Goal: Check status: Check status

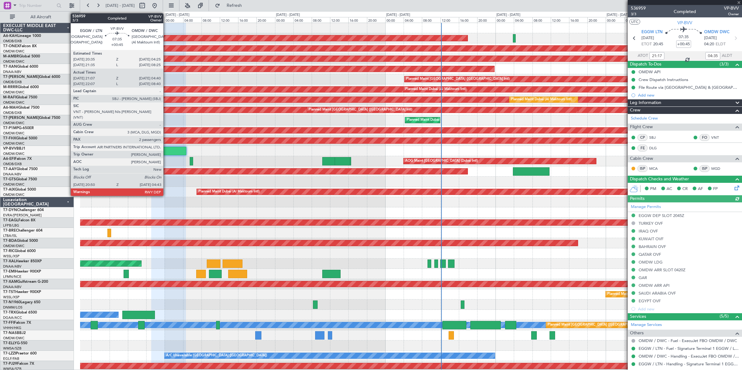
click at [167, 152] on div at bounding box center [168, 151] width 36 height 8
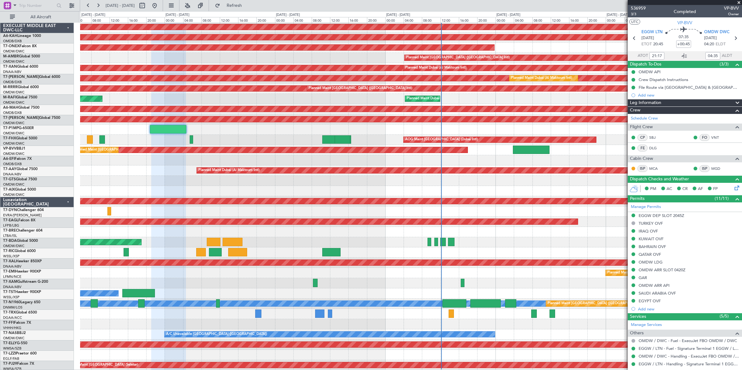
scroll to position [22, 0]
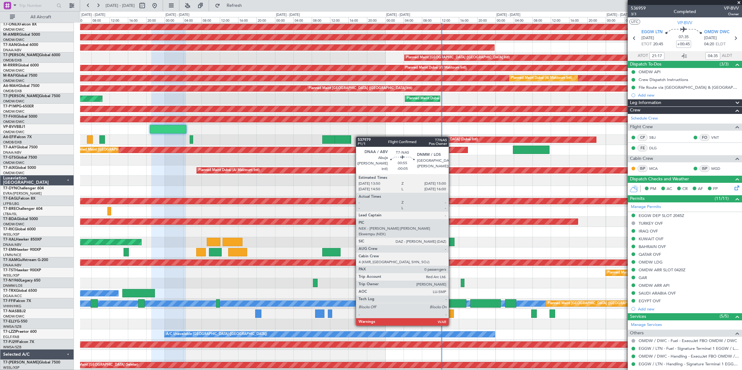
click at [452, 314] on div at bounding box center [452, 314] width 6 height 8
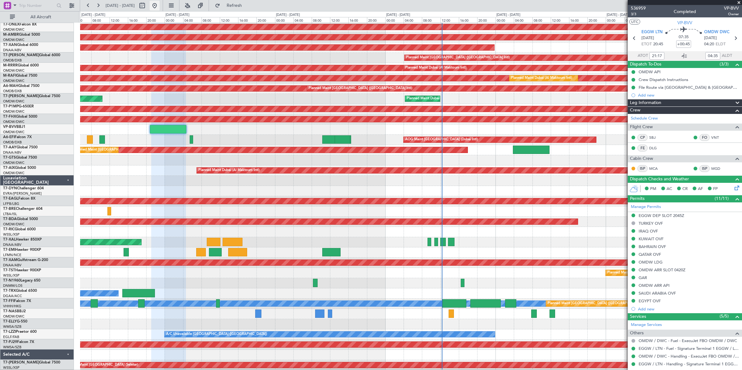
type input "[PERSON_NAME] ([PERSON_NAME])"
type input "7363"
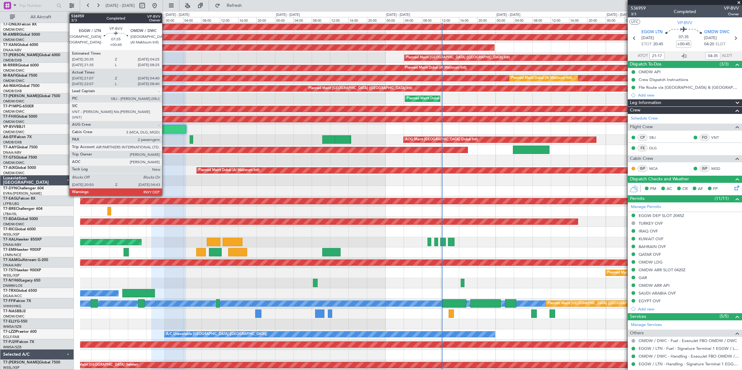
click at [165, 130] on div at bounding box center [168, 129] width 36 height 8
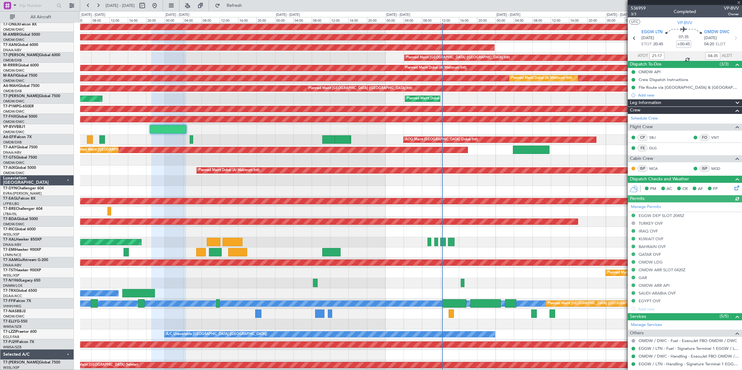
type input "[PERSON_NAME] ([PERSON_NAME])"
type input "7363"
type input "[PERSON_NAME] ([PERSON_NAME])"
type input "7363"
type input "[PERSON_NAME] ([PERSON_NAME])"
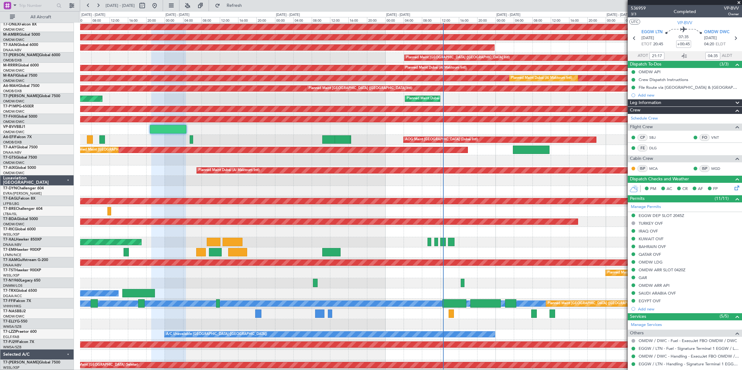
type input "7363"
type input "[PERSON_NAME] ([PERSON_NAME])"
type input "7363"
type input "[PERSON_NAME] ([PERSON_NAME])"
type input "7363"
